Goal: Task Accomplishment & Management: Use online tool/utility

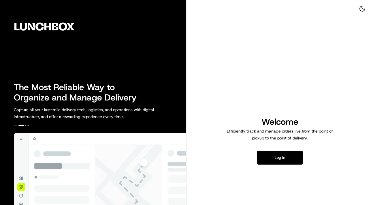
click at [276, 156] on button "Log in" at bounding box center [280, 157] width 46 height 14
